Goal: Task Accomplishment & Management: Use online tool/utility

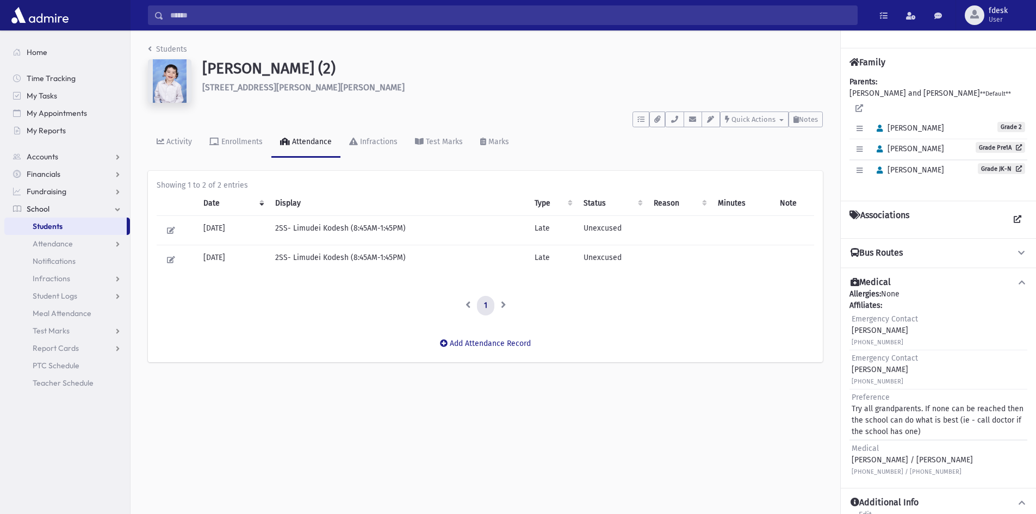
click at [188, 18] on input "Search" at bounding box center [511, 15] width 694 height 20
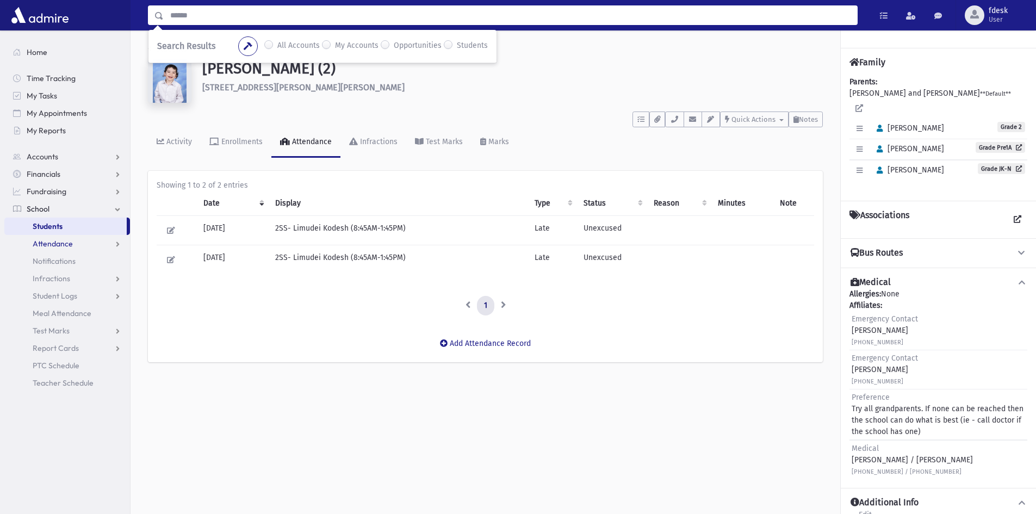
click at [66, 245] on span "Attendance" at bounding box center [53, 244] width 40 height 10
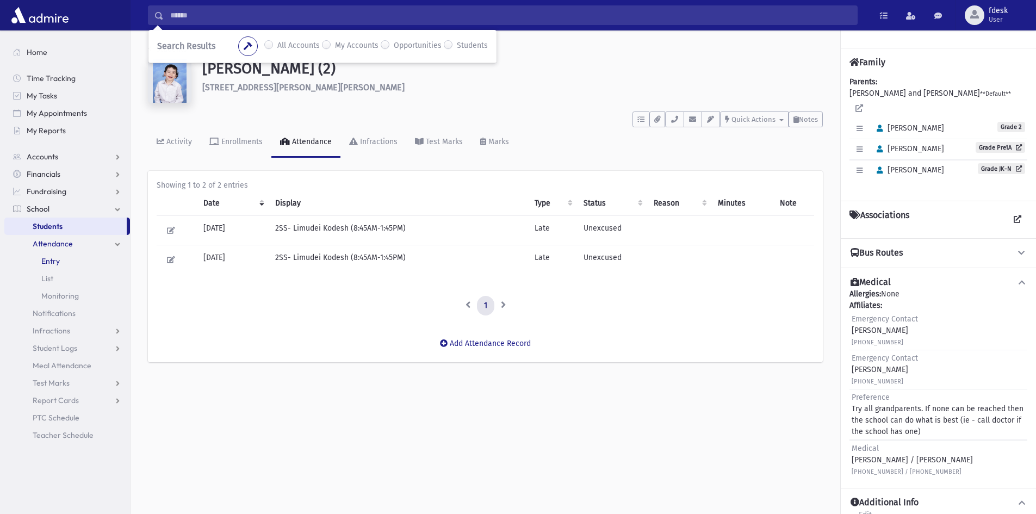
click at [67, 256] on link "Entry" at bounding box center [67, 260] width 126 height 17
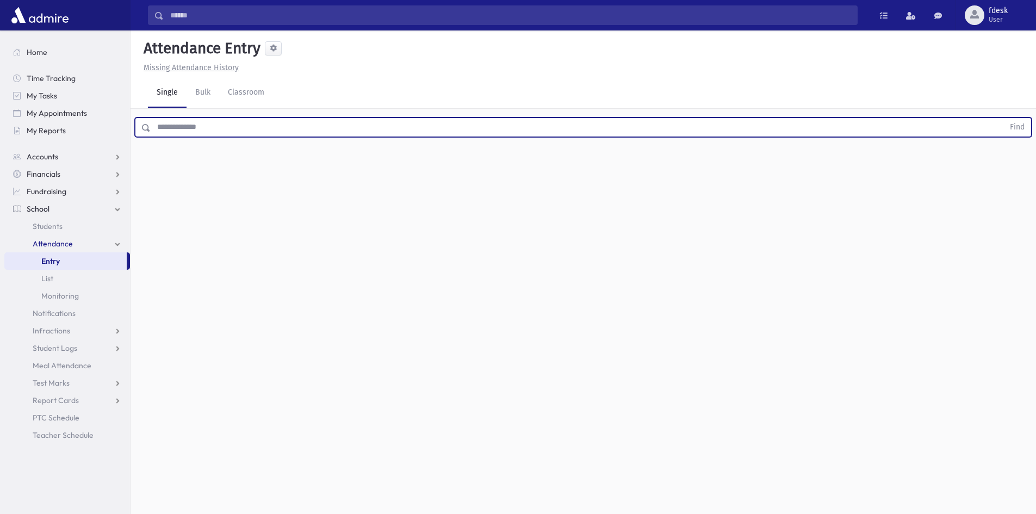
click at [183, 129] on input "text" at bounding box center [578, 128] width 854 height 20
click at [1004, 118] on button "Find" at bounding box center [1018, 127] width 28 height 18
drag, startPoint x: 147, startPoint y: 132, endPoint x: 112, endPoint y: 136, distance: 36.1
click at [112, 136] on div "Search Results All Accounts" at bounding box center [518, 269] width 1036 height 539
type input "****"
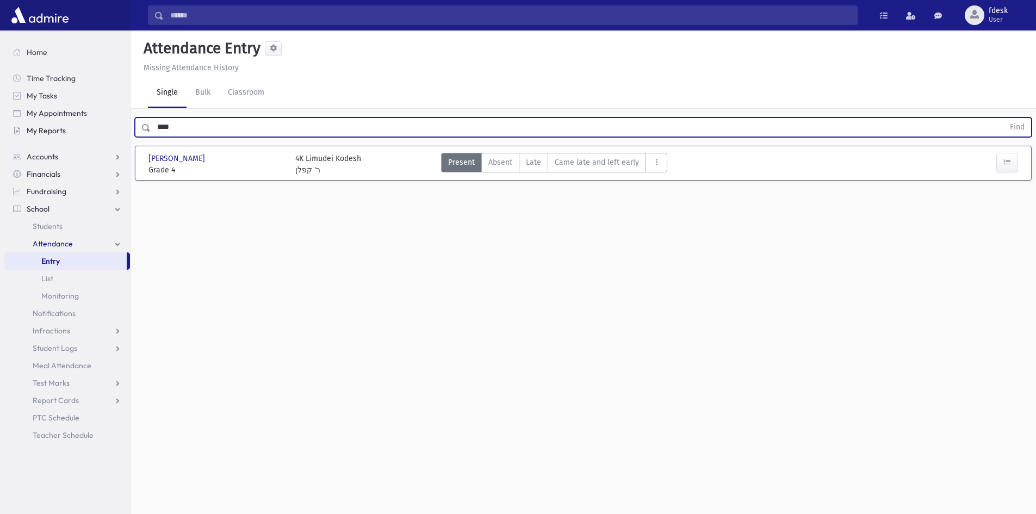
click at [1004, 118] on button "Find" at bounding box center [1018, 127] width 28 height 18
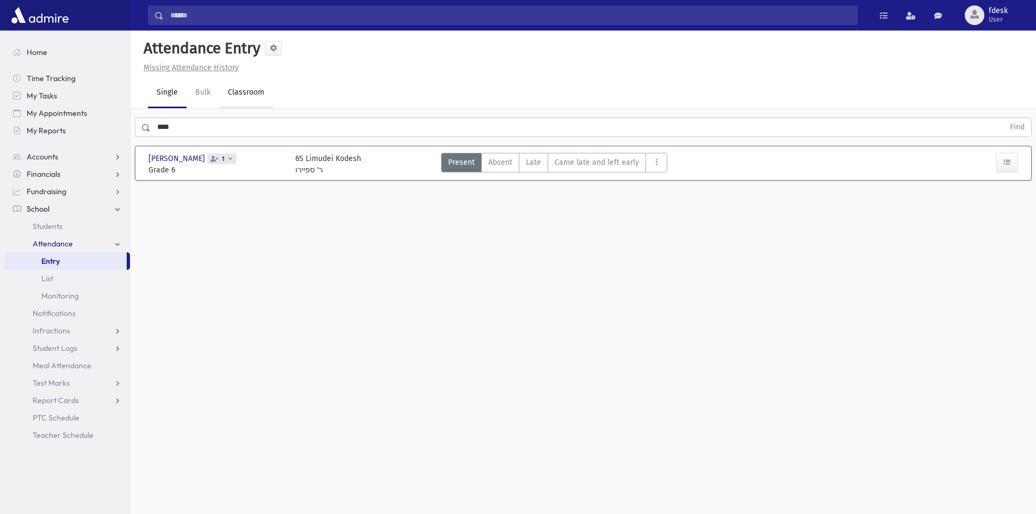
click at [247, 90] on link "Classroom" at bounding box center [246, 93] width 54 height 30
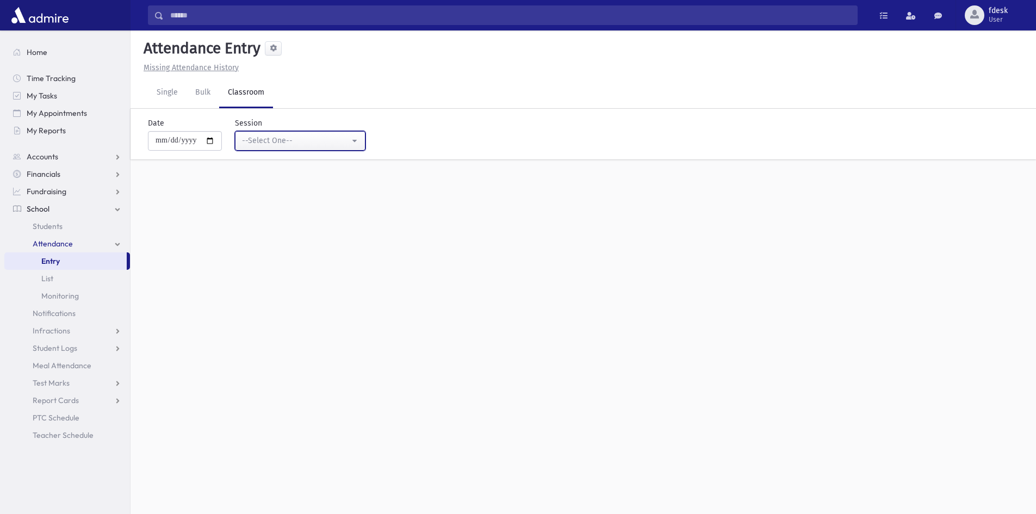
click at [269, 136] on div "--Select One--" at bounding box center [296, 140] width 108 height 11
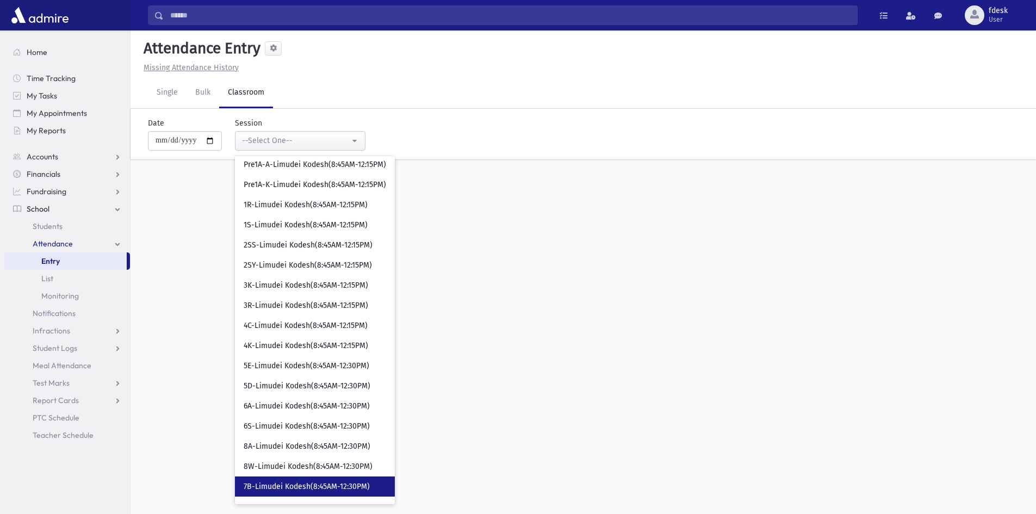
scroll to position [103, 0]
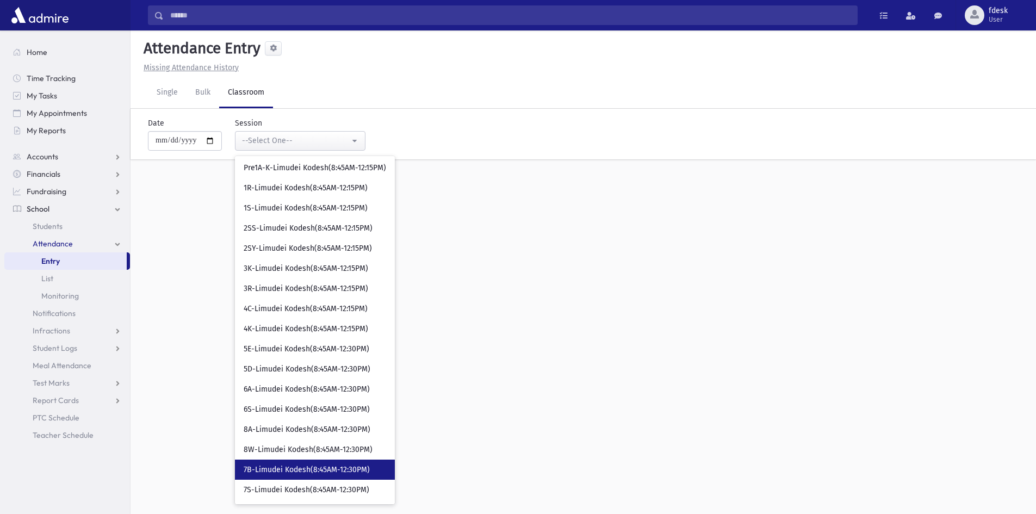
click at [312, 477] on link "7B-Limudei Kodesh(8:45AM-12:30PM)" at bounding box center [315, 470] width 160 height 20
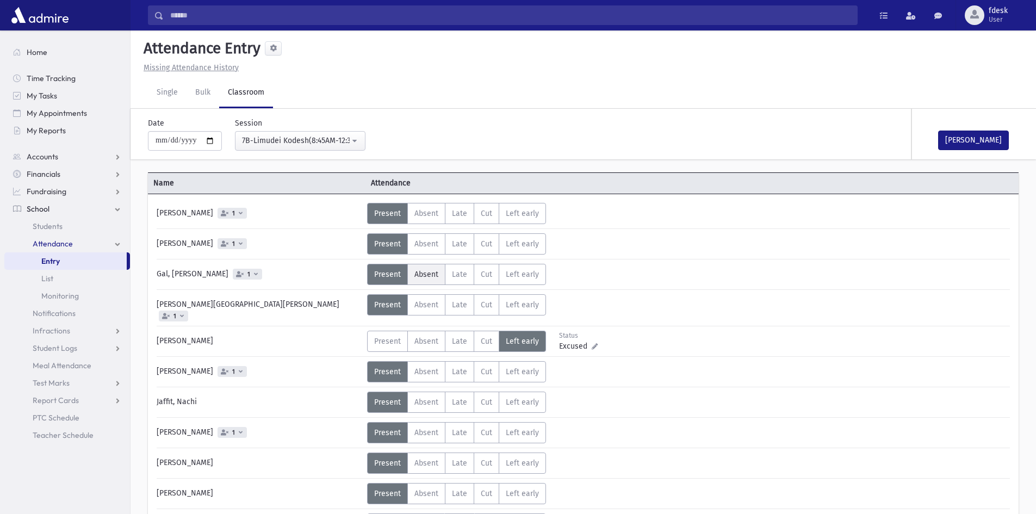
click at [418, 270] on span "Absent" at bounding box center [427, 274] width 24 height 9
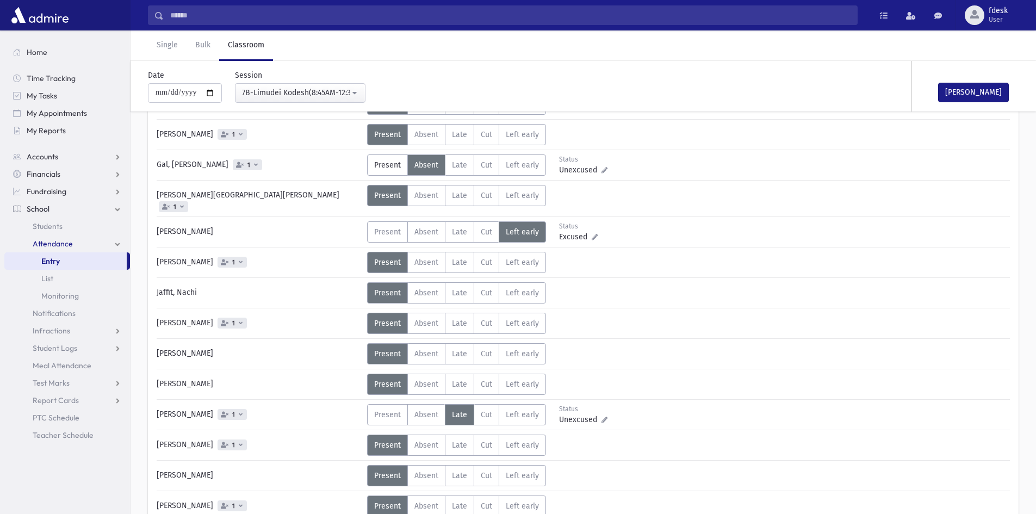
scroll to position [163, 0]
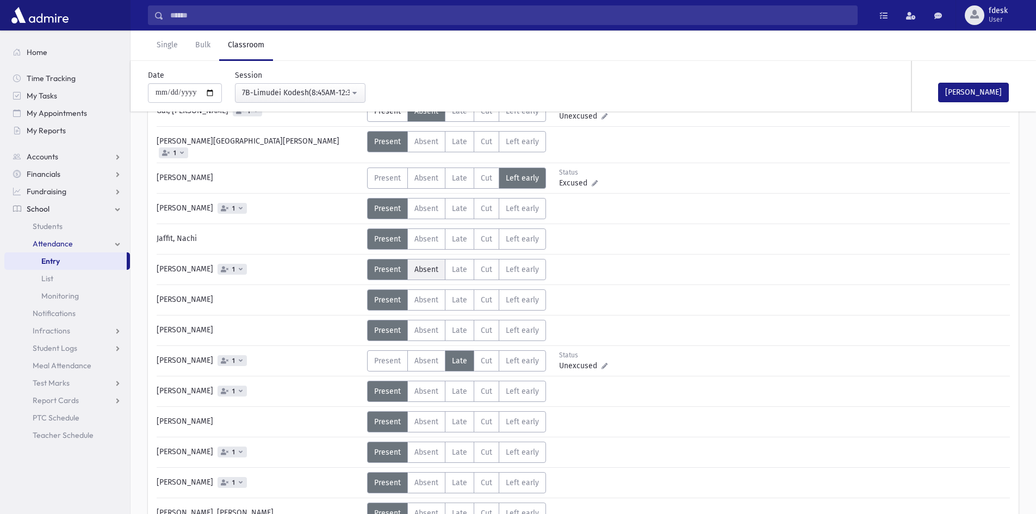
click at [423, 271] on label "Absent A" at bounding box center [426, 269] width 38 height 21
click at [969, 92] on button "Mark Done" at bounding box center [973, 93] width 71 height 20
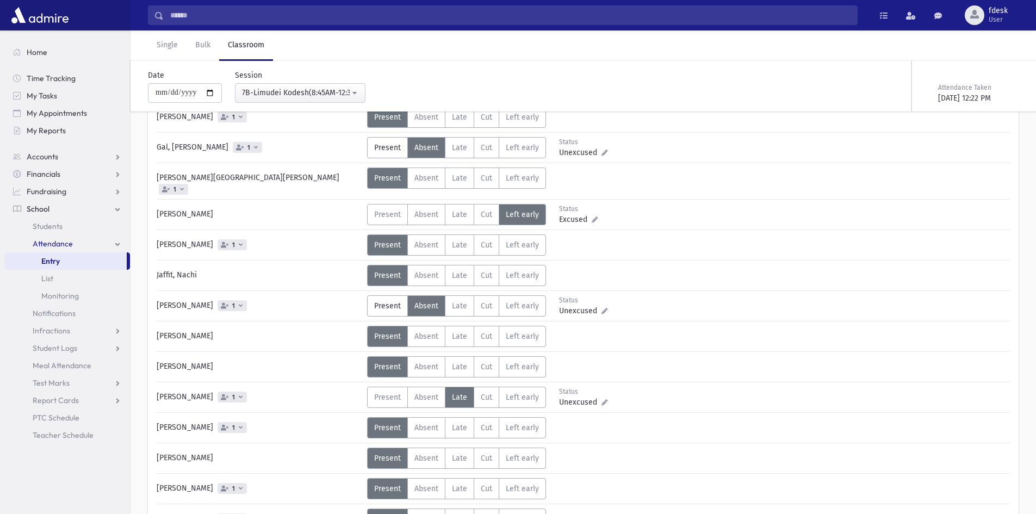
scroll to position [109, 0]
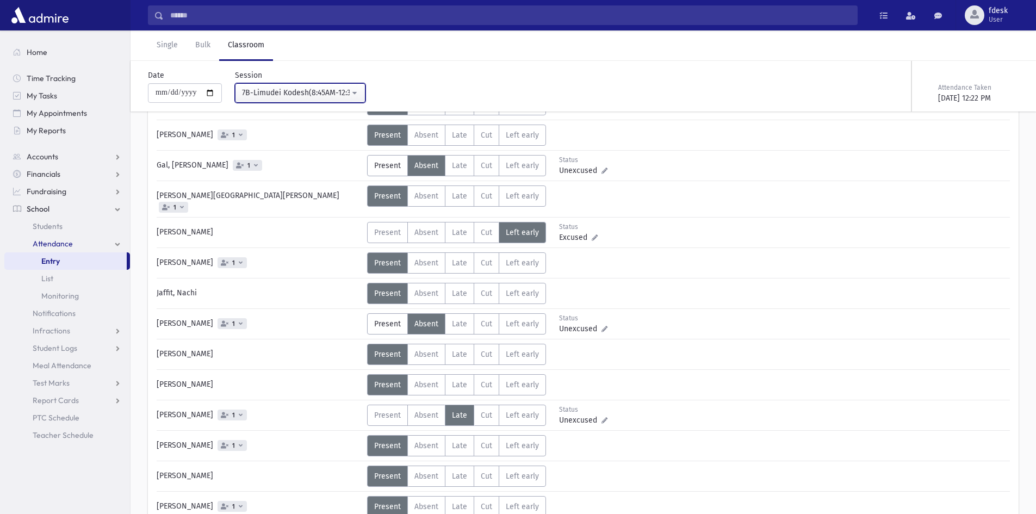
click at [325, 95] on div "7B-Limudei Kodesh(8:45AM-12:30PM)" at bounding box center [296, 92] width 108 height 11
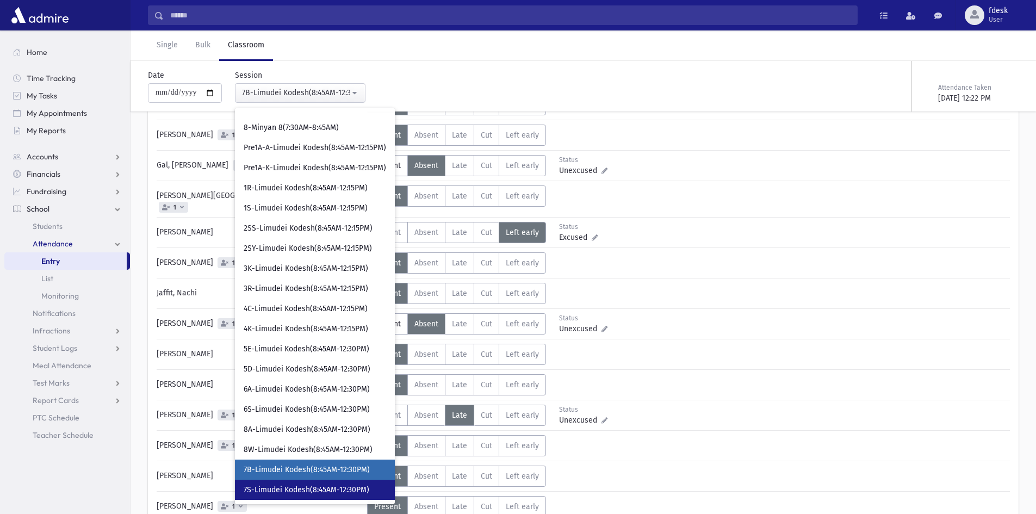
click at [329, 482] on link "7S-Limudei Kodesh(8:45AM-12:30PM)" at bounding box center [315, 490] width 160 height 20
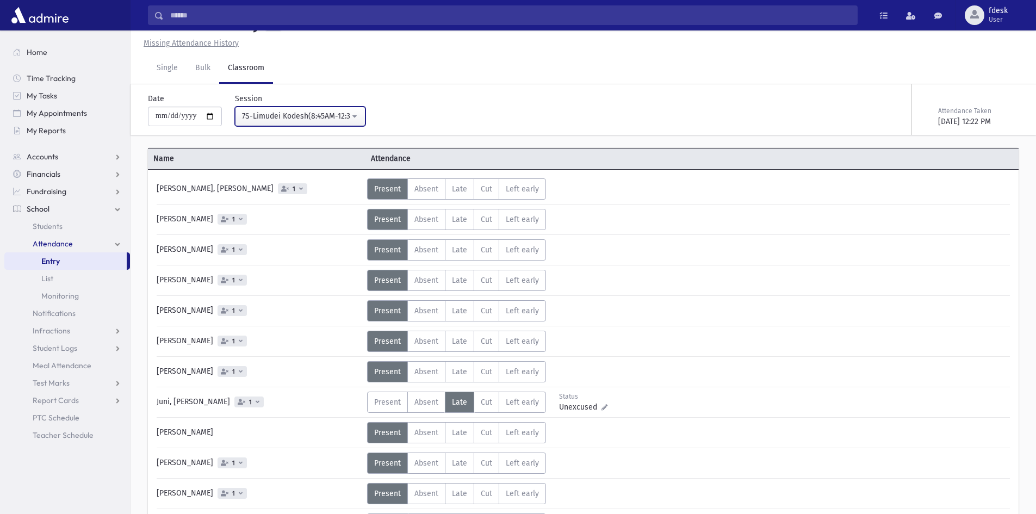
scroll to position [109, 0]
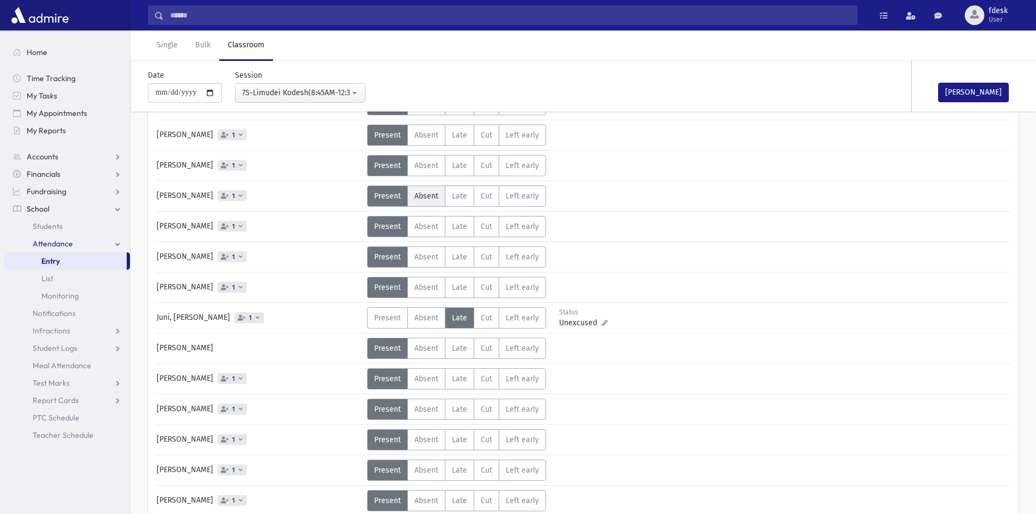
click at [427, 205] on label "Absent A" at bounding box center [426, 196] width 38 height 21
click at [421, 253] on span "Absent" at bounding box center [427, 256] width 24 height 9
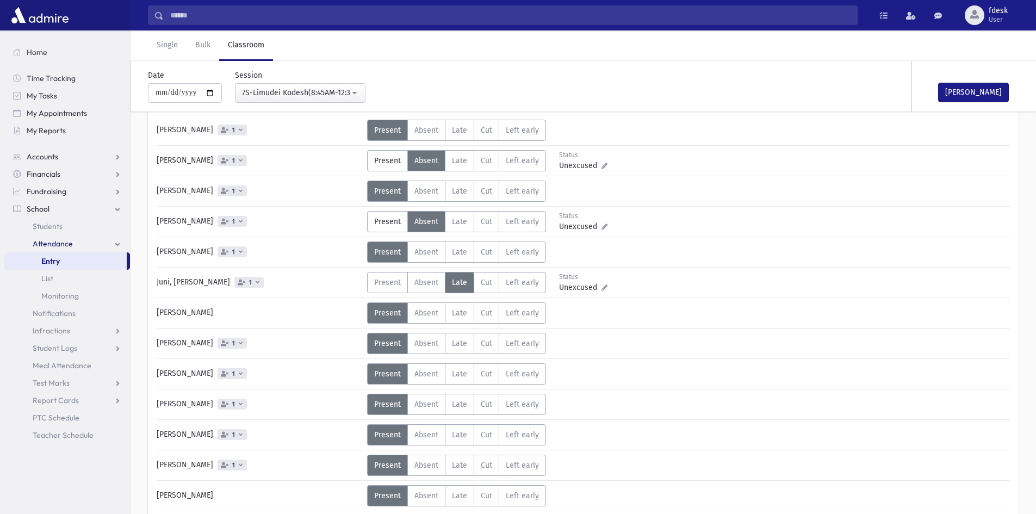
scroll to position [163, 0]
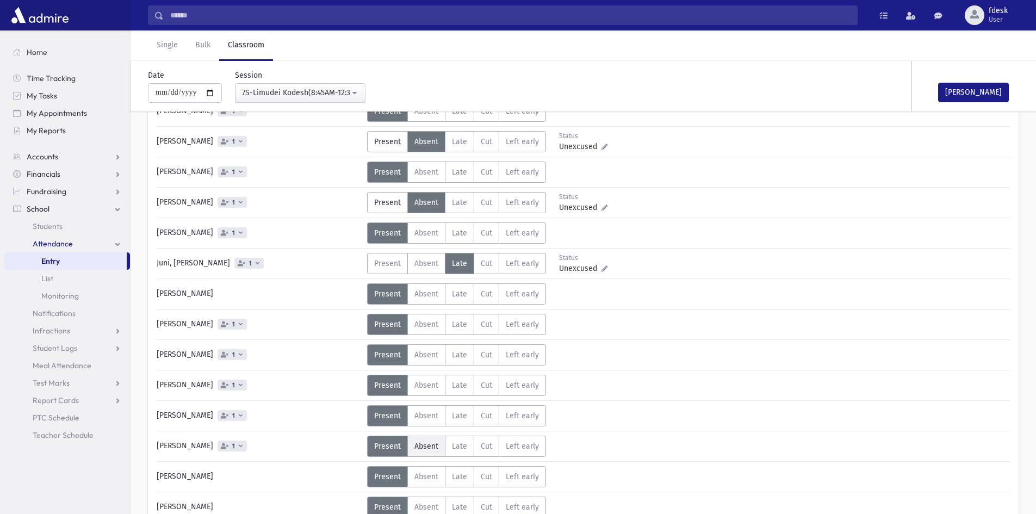
click at [422, 443] on span "Absent" at bounding box center [427, 446] width 24 height 9
click at [971, 91] on button "Mark Done" at bounding box center [973, 93] width 71 height 20
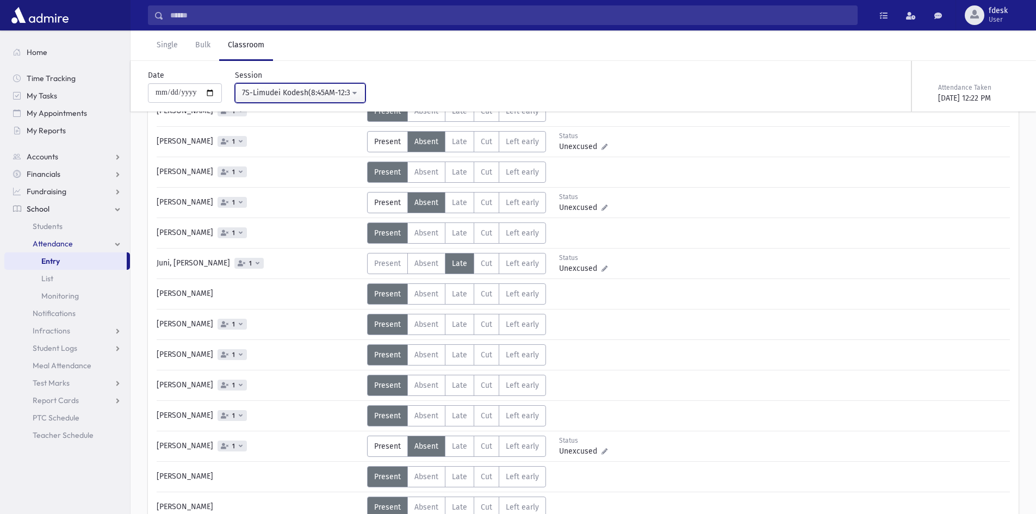
click at [294, 91] on div "7S-Limudei Kodesh(8:45AM-12:30PM)" at bounding box center [296, 92] width 108 height 11
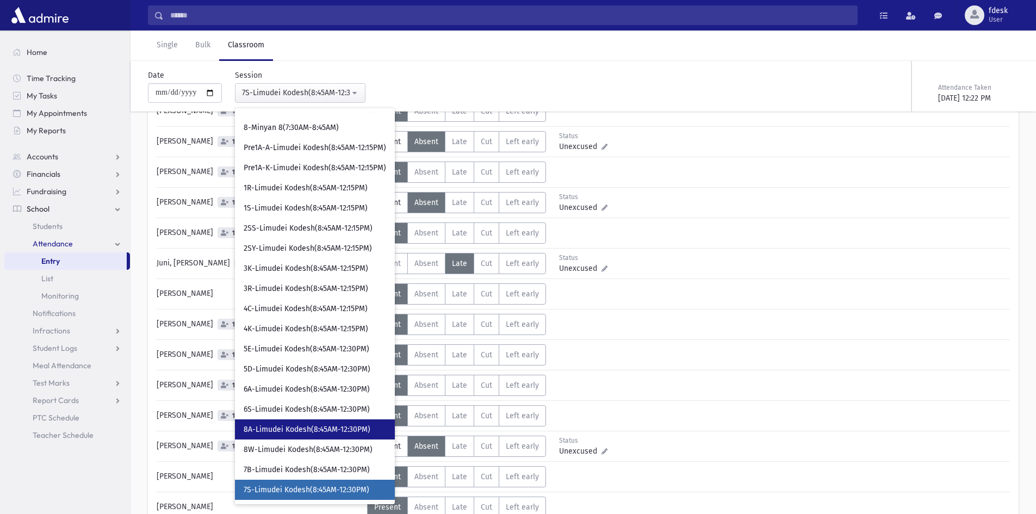
click at [290, 428] on span "8A-Limudei Kodesh(8:45AM-12:30PM)" at bounding box center [307, 429] width 127 height 11
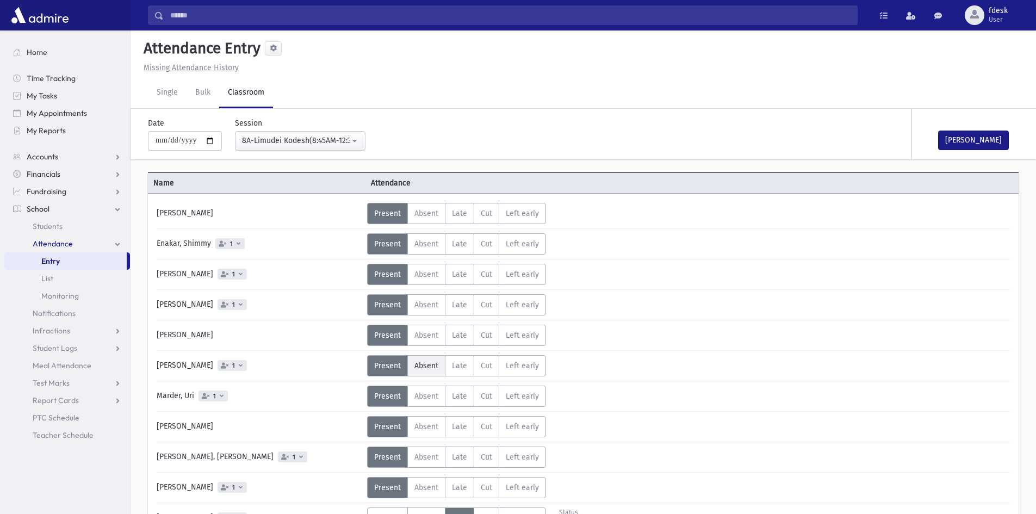
click at [436, 369] on span "Absent" at bounding box center [427, 365] width 24 height 9
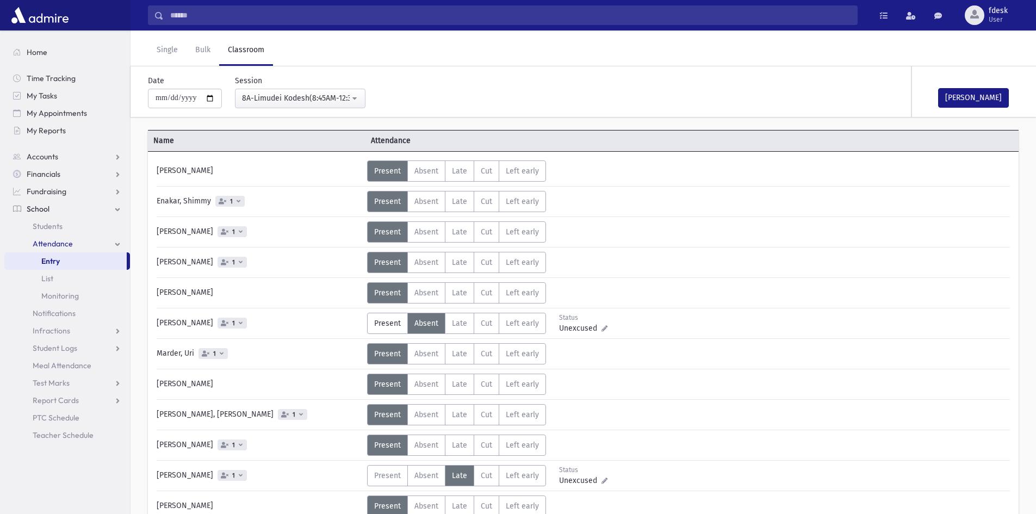
scroll to position [54, 0]
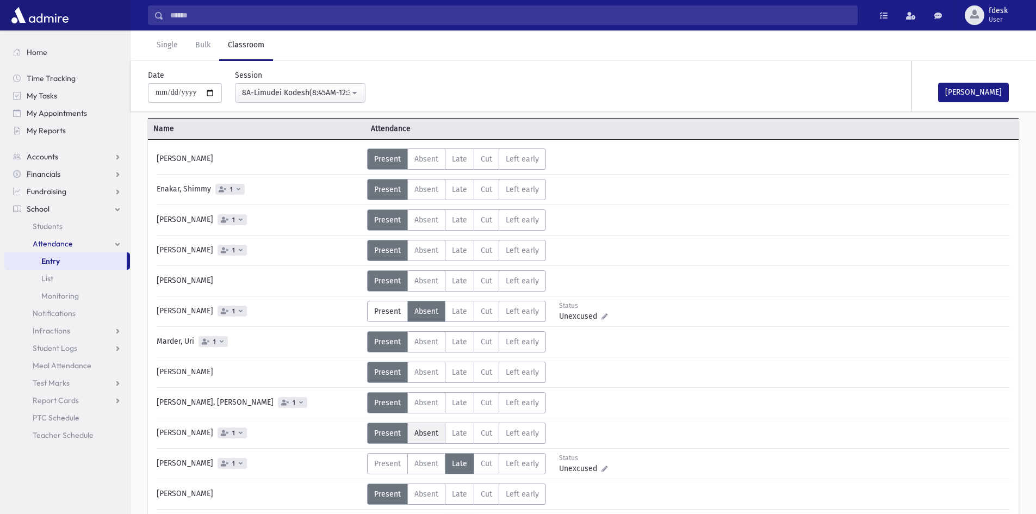
click at [418, 431] on span "Absent" at bounding box center [427, 433] width 24 height 9
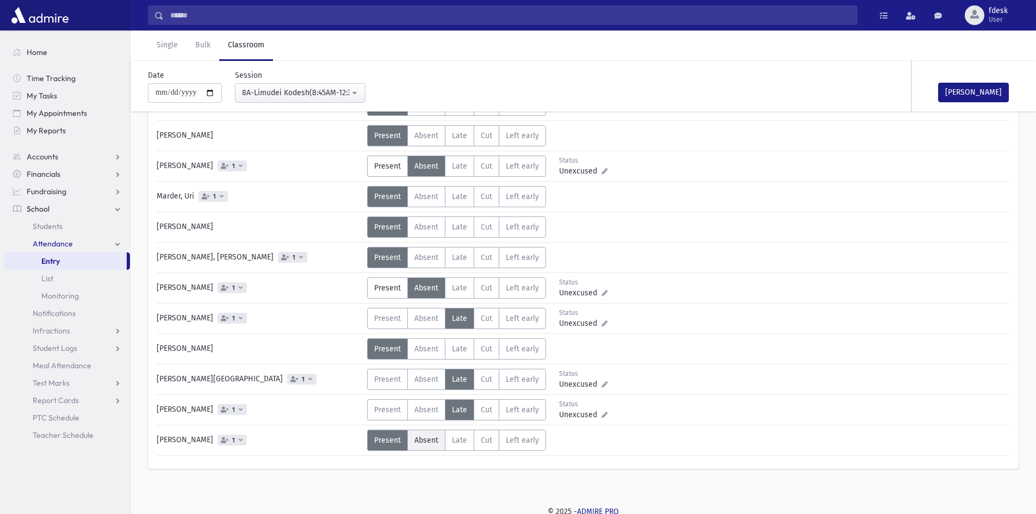
scroll to position [203, 0]
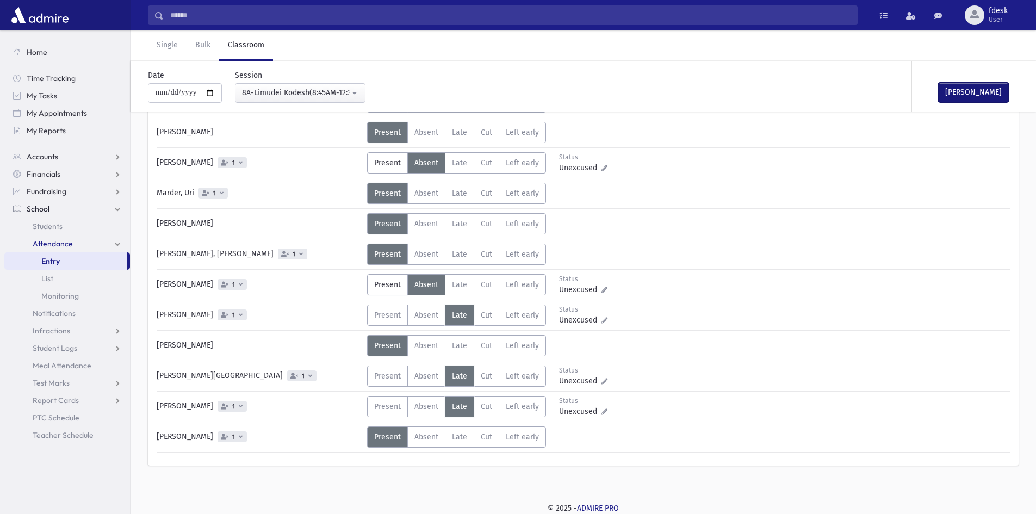
click at [989, 89] on button "Mark Done" at bounding box center [973, 93] width 71 height 20
click at [282, 89] on div "8A-Limudei Kodesh(8:45AM-12:30PM)" at bounding box center [296, 92] width 108 height 11
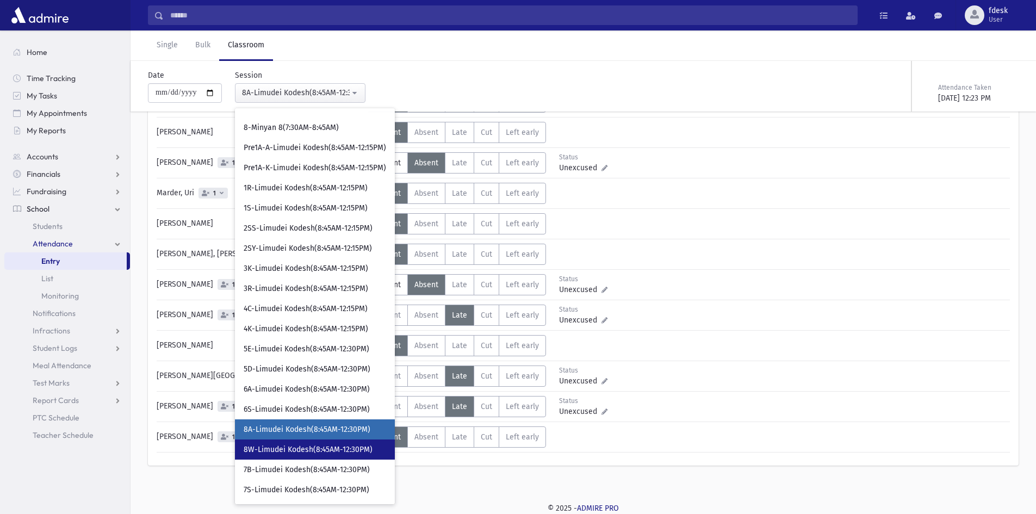
click at [289, 449] on span "8W-Limudei Kodesh(8:45AM-12:30PM)" at bounding box center [308, 449] width 129 height 11
select select "****"
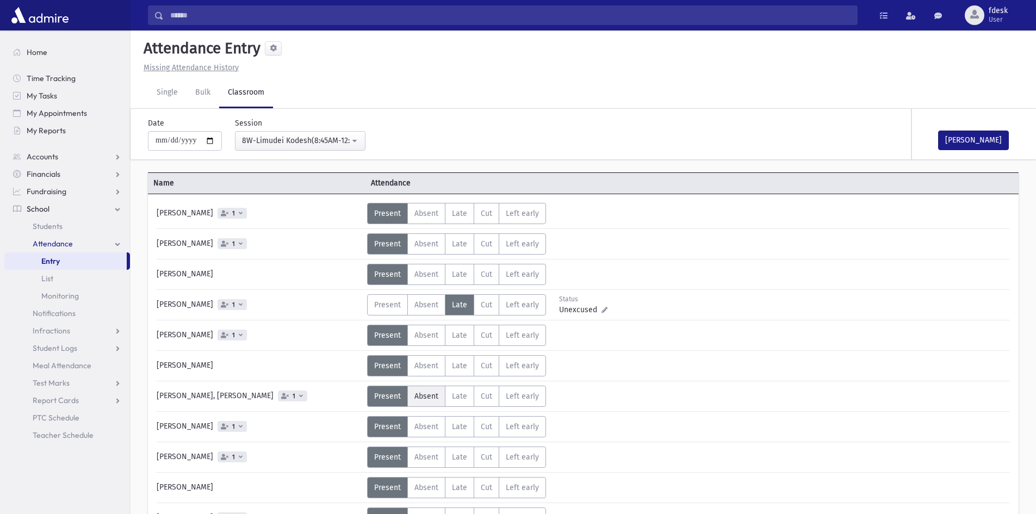
click at [420, 399] on span "Absent" at bounding box center [427, 396] width 24 height 9
drag, startPoint x: 419, startPoint y: 423, endPoint x: 419, endPoint y: 437, distance: 13.6
click at [419, 425] on span "Absent" at bounding box center [427, 426] width 24 height 9
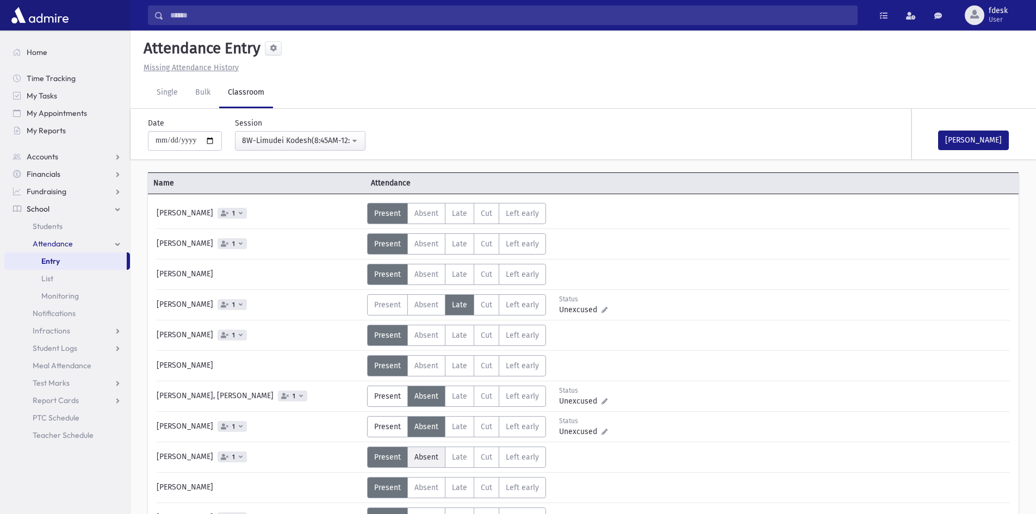
click at [420, 460] on span "Absent" at bounding box center [427, 457] width 24 height 9
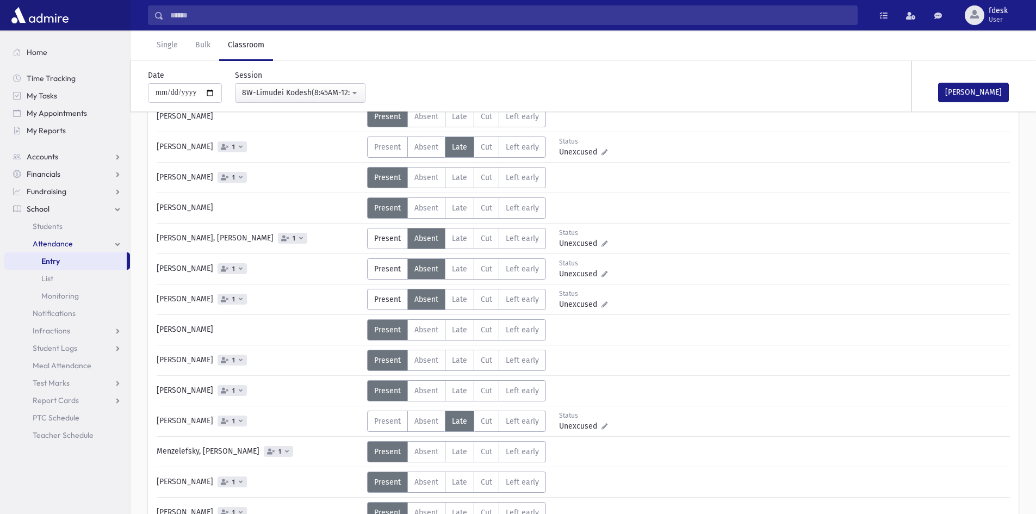
scroll to position [163, 0]
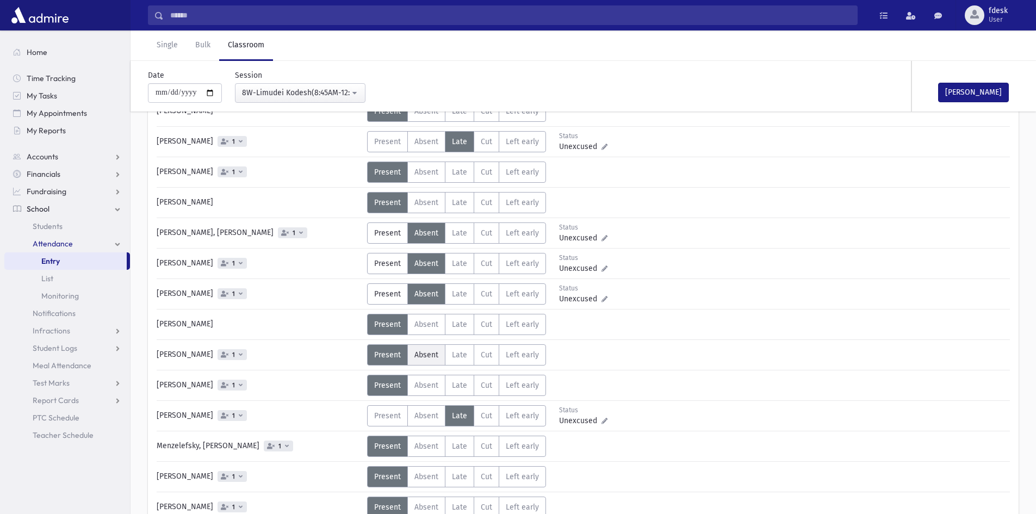
click at [427, 356] on span "Absent" at bounding box center [427, 354] width 24 height 9
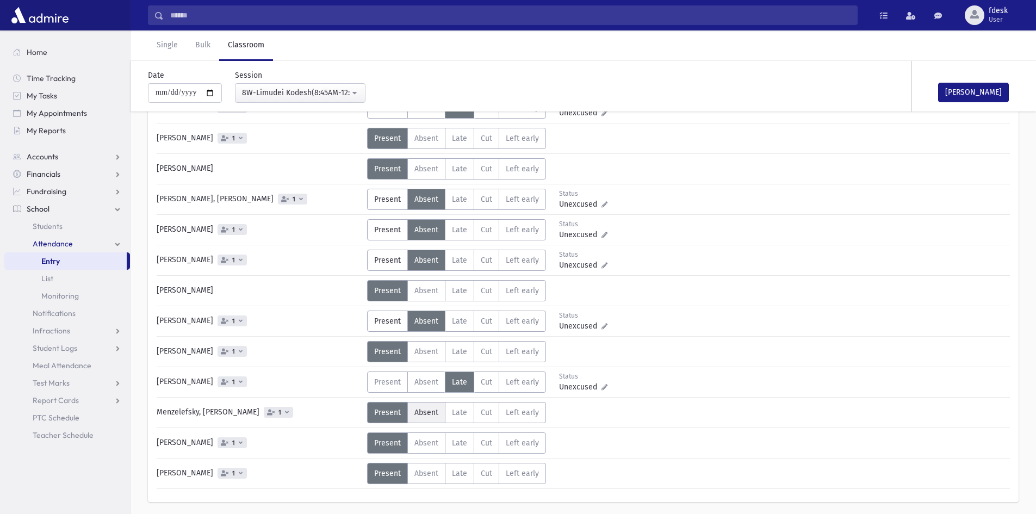
scroll to position [233, 0]
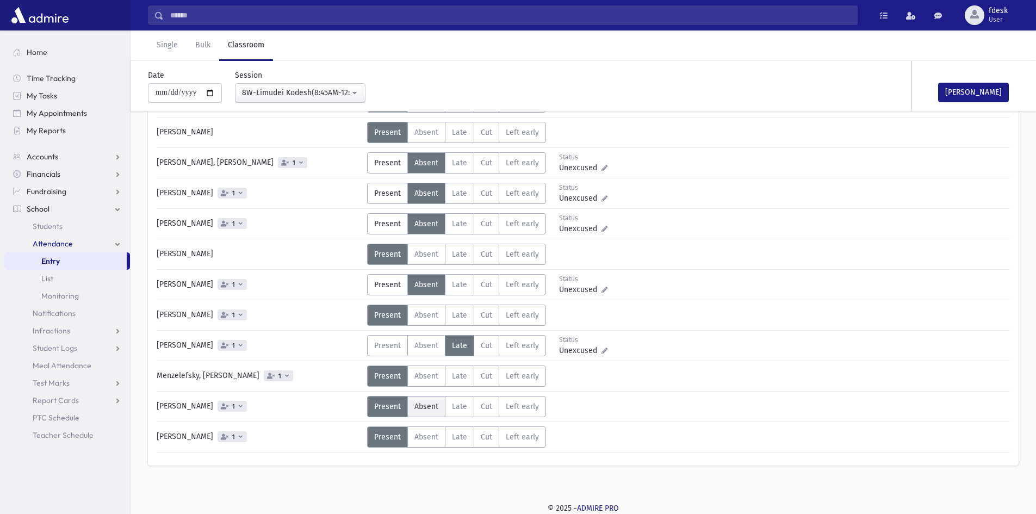
click at [431, 402] on span "Absent" at bounding box center [427, 406] width 24 height 9
click at [967, 86] on button "Mark Done" at bounding box center [973, 93] width 71 height 20
click at [44, 52] on span "Home" at bounding box center [37, 52] width 21 height 10
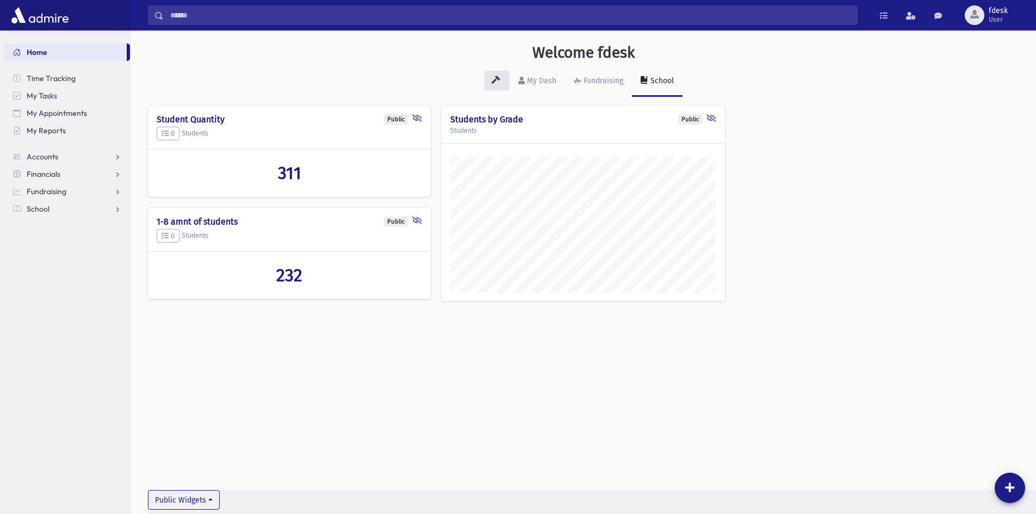
scroll to position [508, 906]
